Goal: Task Accomplishment & Management: Complete application form

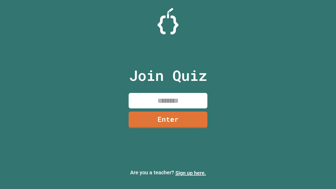
click at [190, 173] on link "Sign up here." at bounding box center [190, 173] width 31 height 6
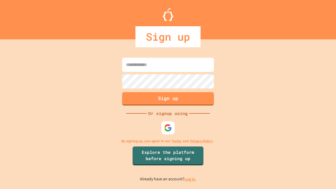
click at [190, 179] on link "Log in." at bounding box center [190, 179] width 12 height 6
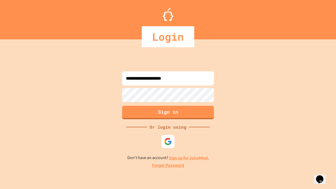
type input "**********"
